Goal: Find specific page/section: Find specific page/section

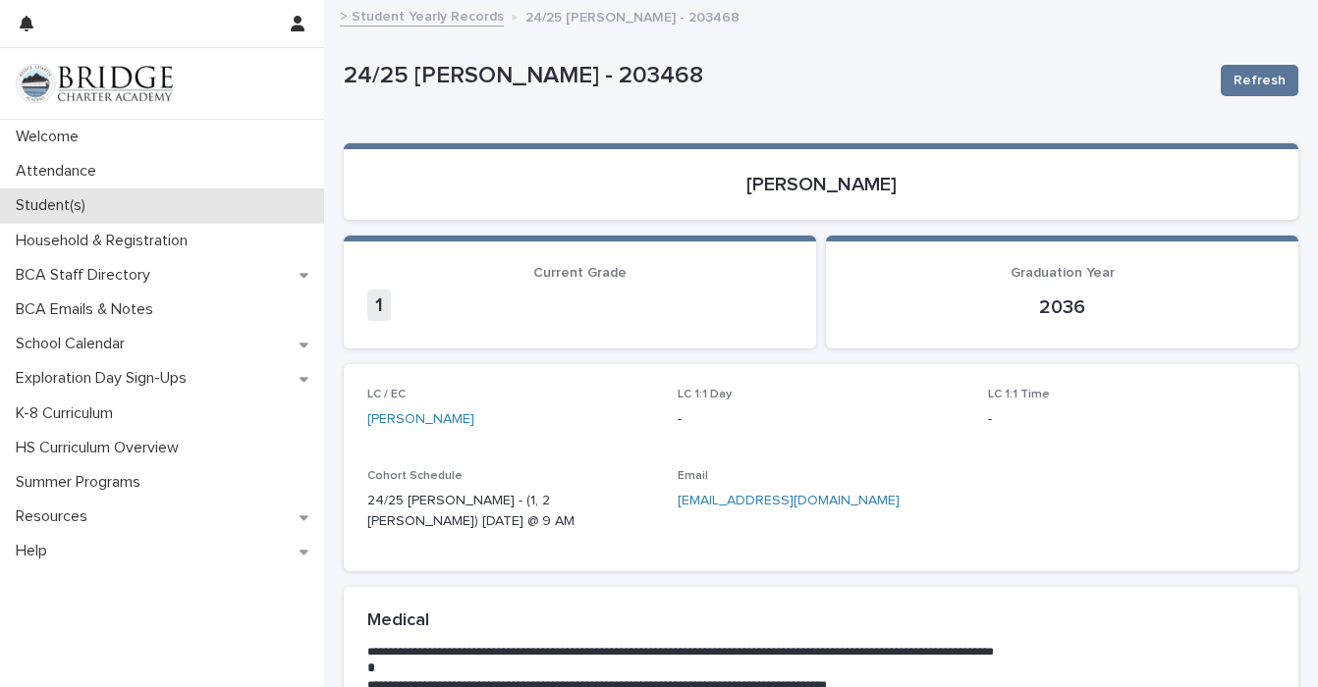
click at [105, 214] on div "Student(s)" at bounding box center [162, 206] width 324 height 34
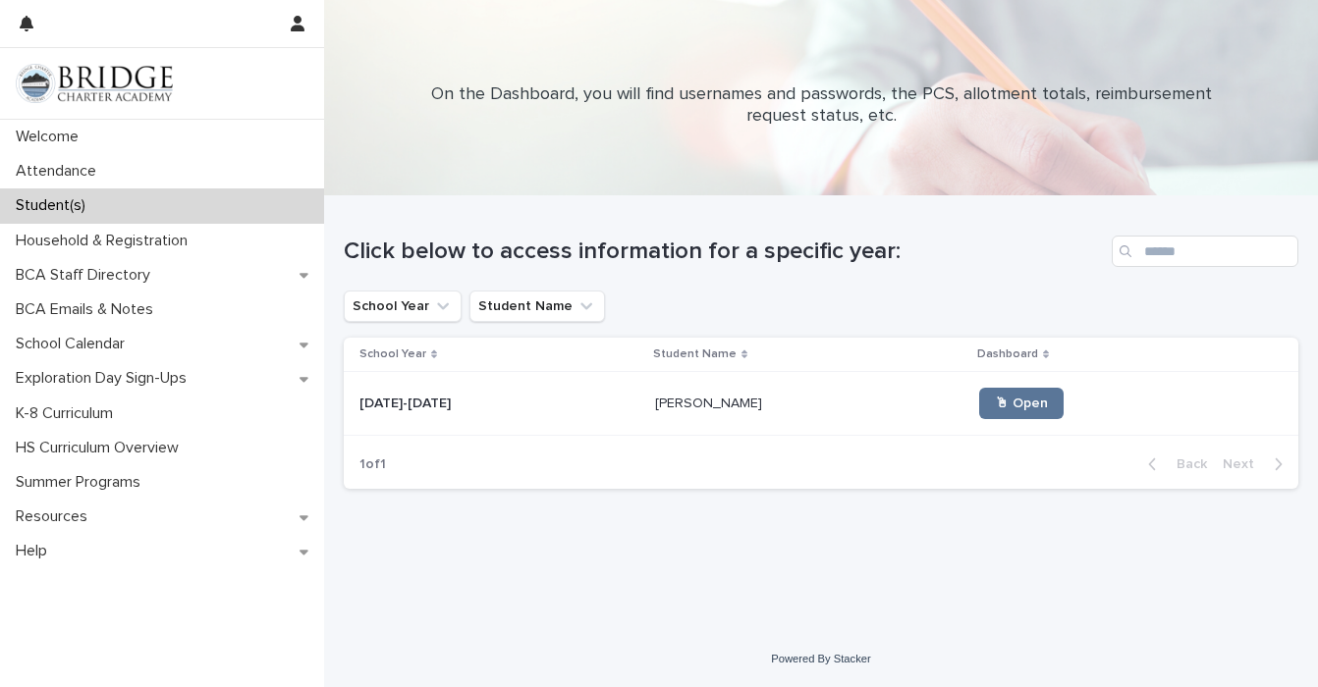
click at [655, 410] on p "[PERSON_NAME]" at bounding box center [710, 402] width 111 height 21
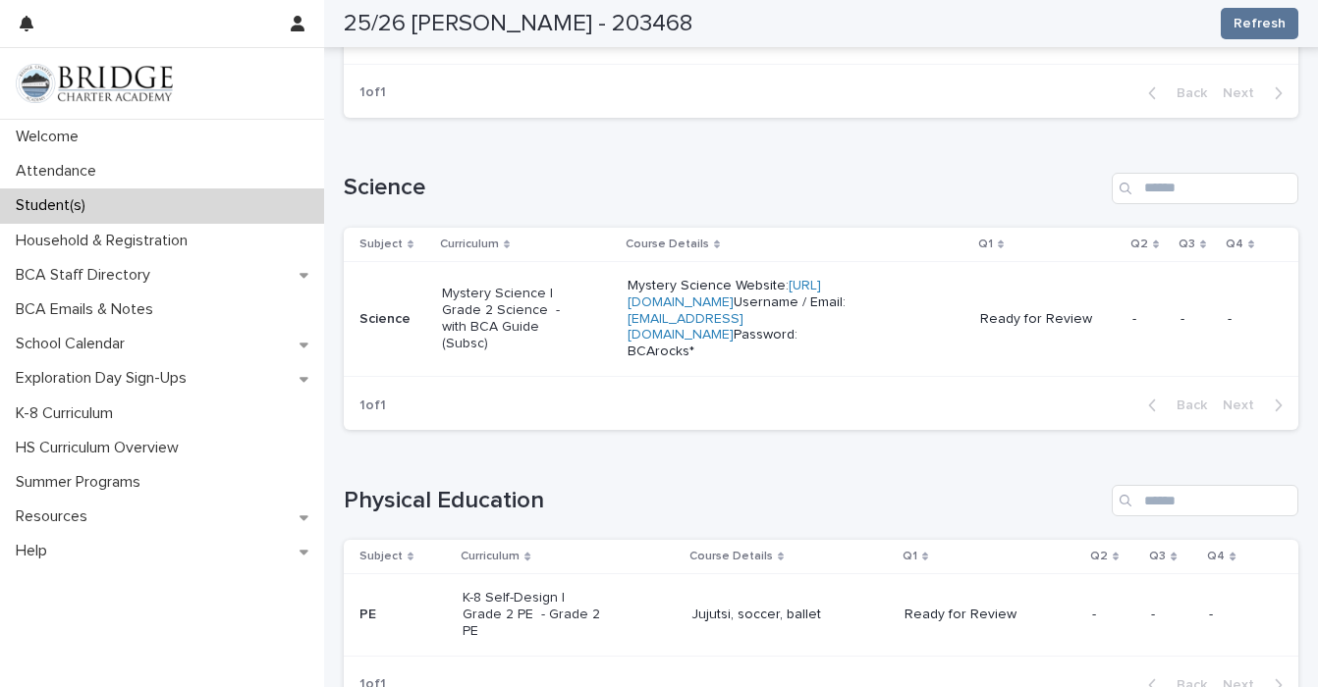
scroll to position [1307, 0]
click at [813, 361] on p "Mystery Science Website: [URL][DOMAIN_NAME] Username / Email: [EMAIL_ADDRESS][D…" at bounding box center [768, 320] width 281 height 82
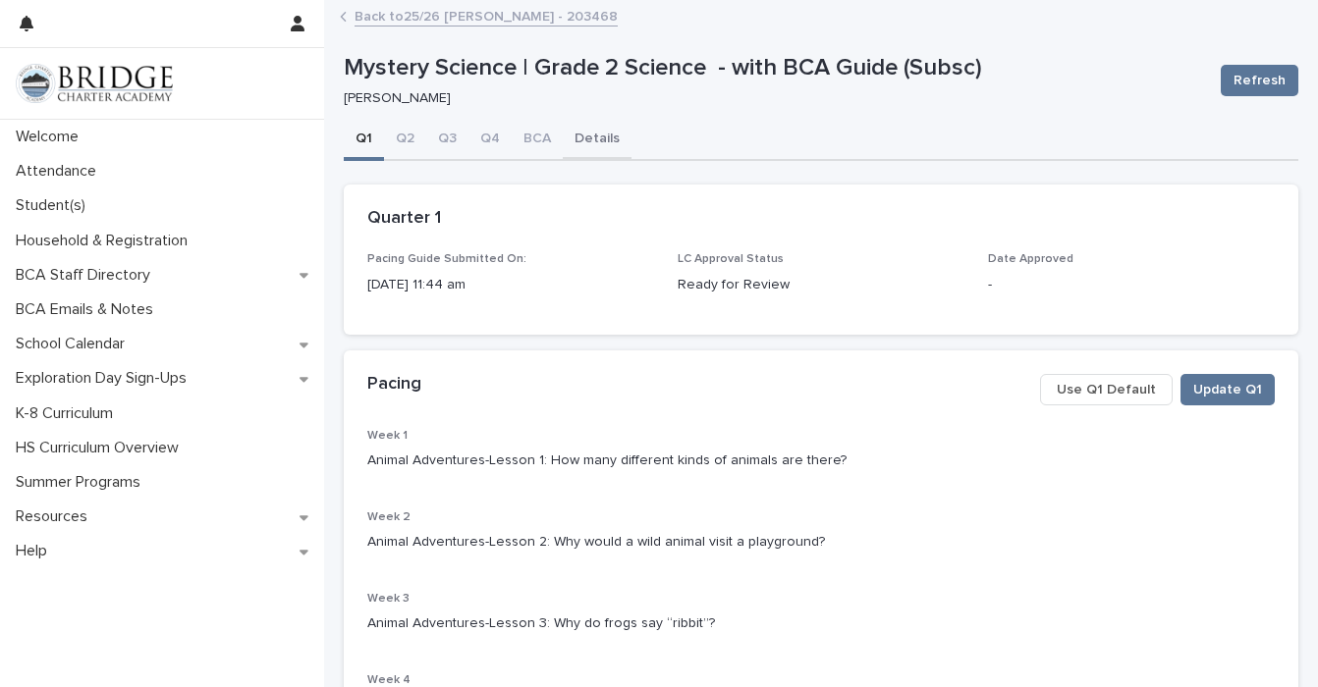
click at [607, 132] on button "Details" at bounding box center [597, 140] width 69 height 41
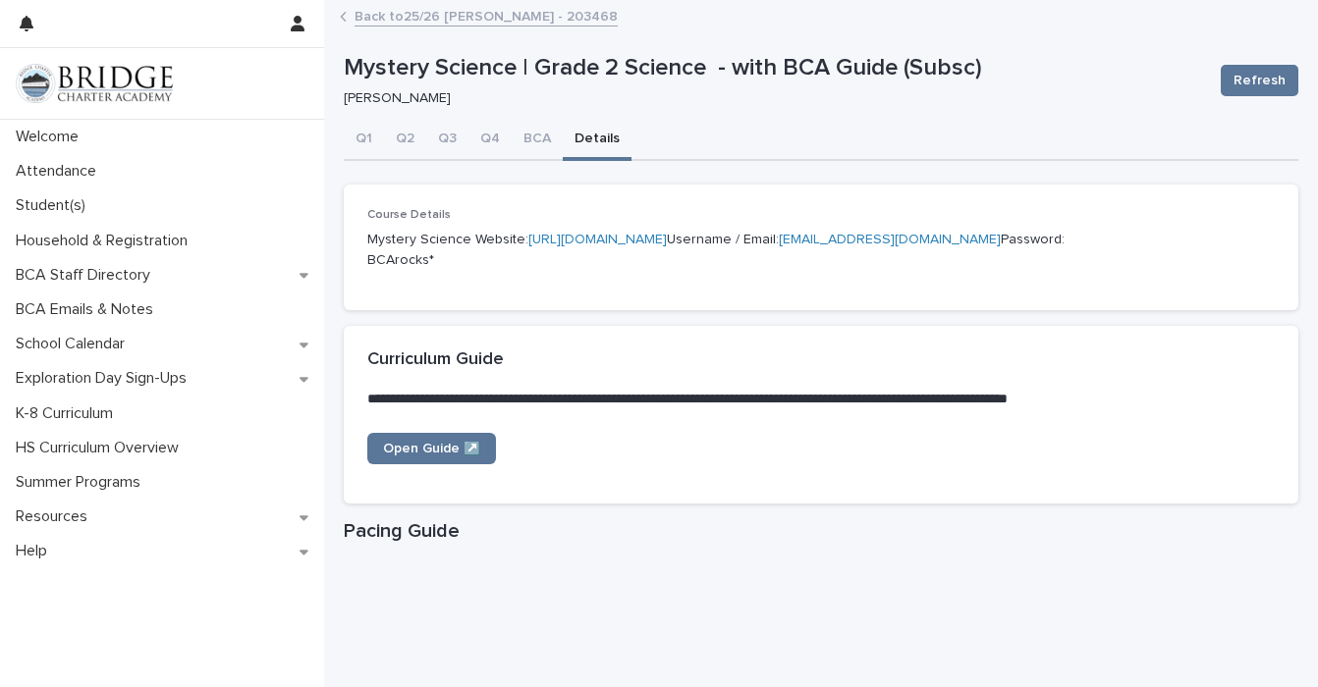
click at [528, 247] on link "[URL][DOMAIN_NAME]" at bounding box center [597, 240] width 138 height 14
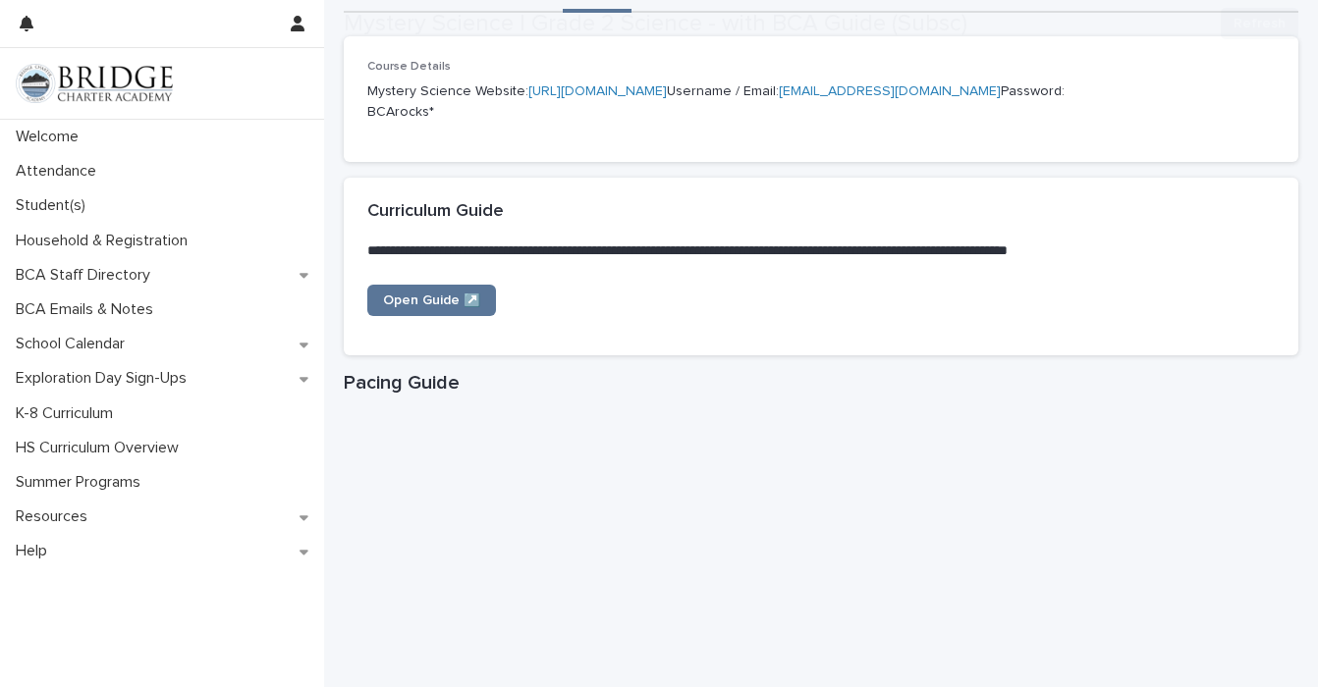
scroll to position [400, 0]
